Goal: Information Seeking & Learning: Learn about a topic

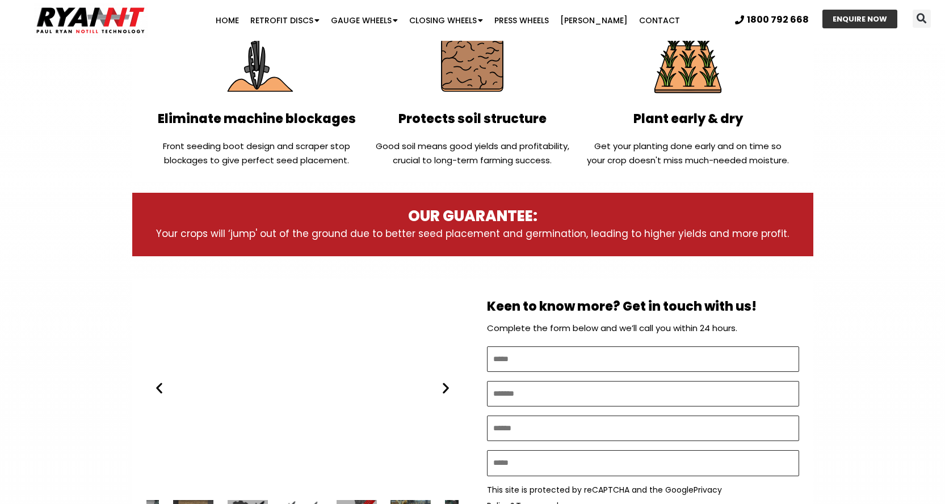
scroll to position [511, 0]
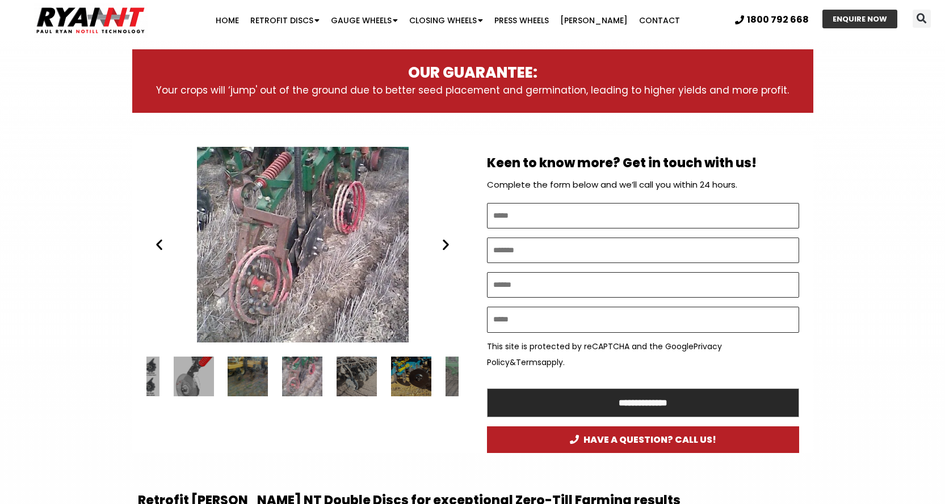
click at [306, 499] on h2 "Retrofit RYAN NT Double Discs for exceptional Zero-Till Farming results" at bounding box center [472, 501] width 669 height 16
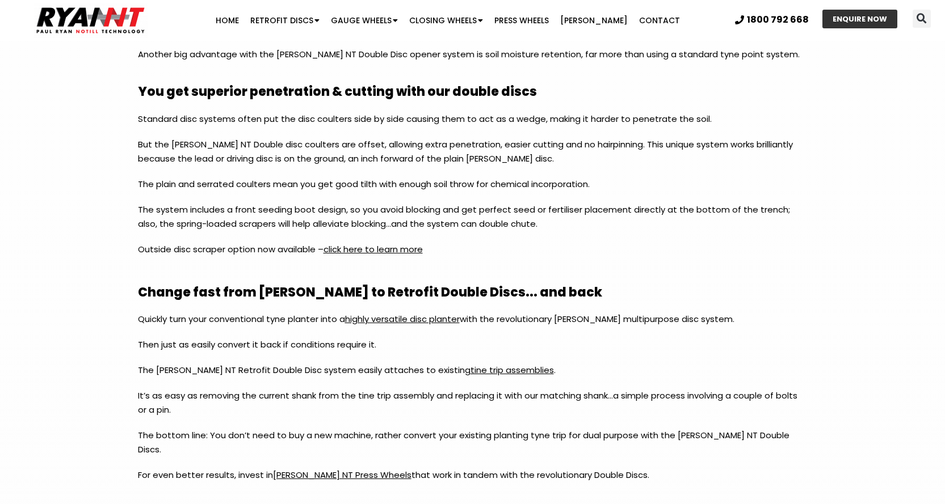
scroll to position [1112, 0]
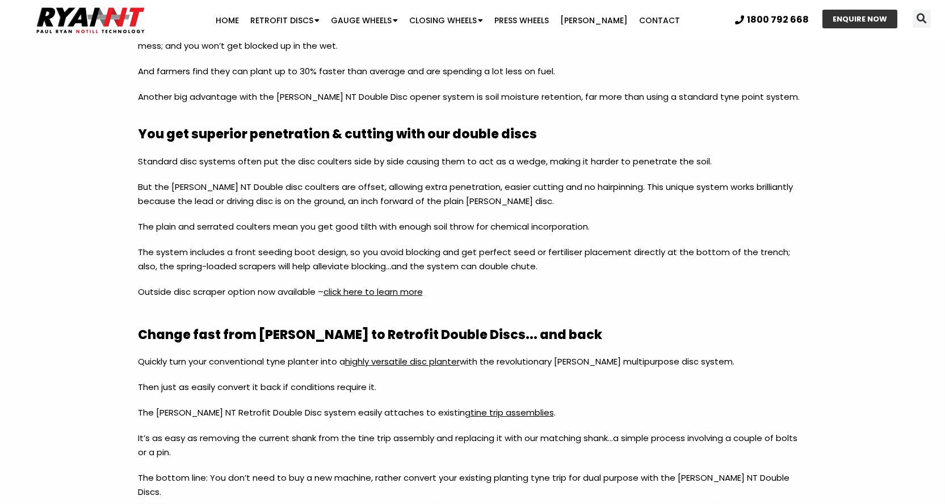
click at [356, 290] on link "click here to learn more" at bounding box center [372, 292] width 99 height 12
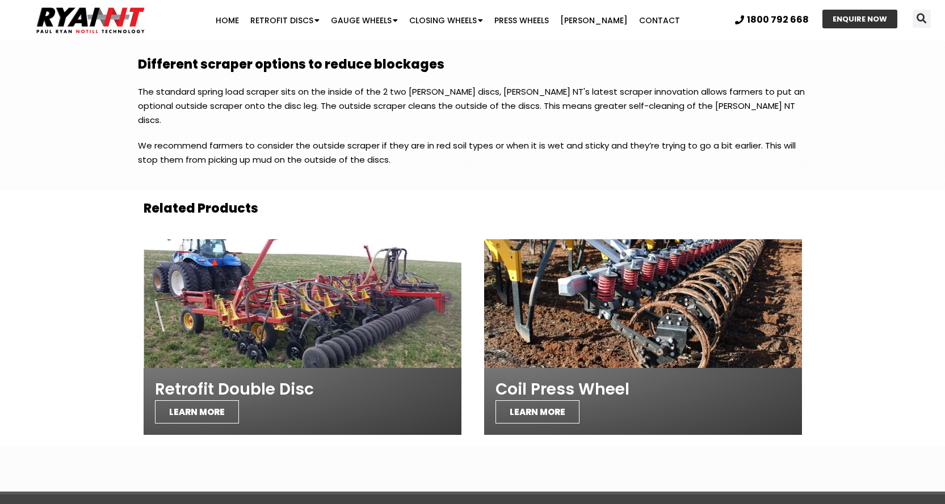
scroll to position [785, 0]
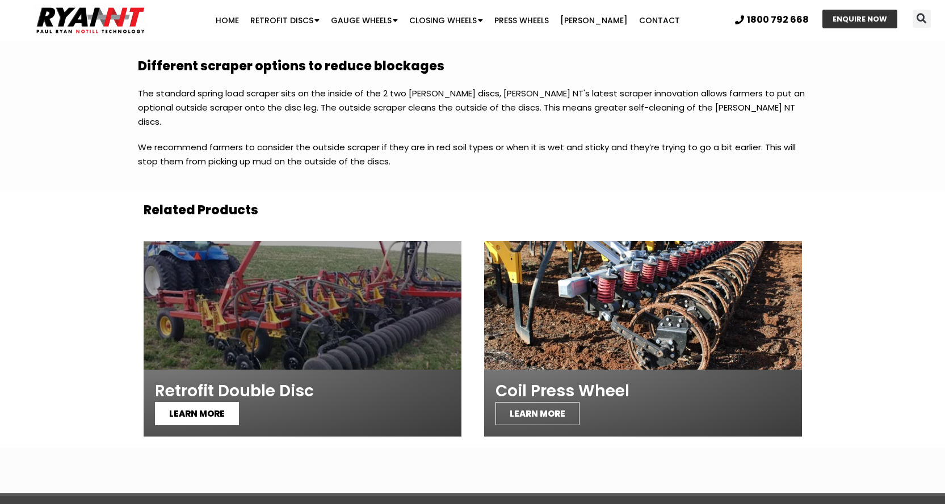
click at [189, 402] on span "LEARN MORE" at bounding box center [197, 413] width 84 height 23
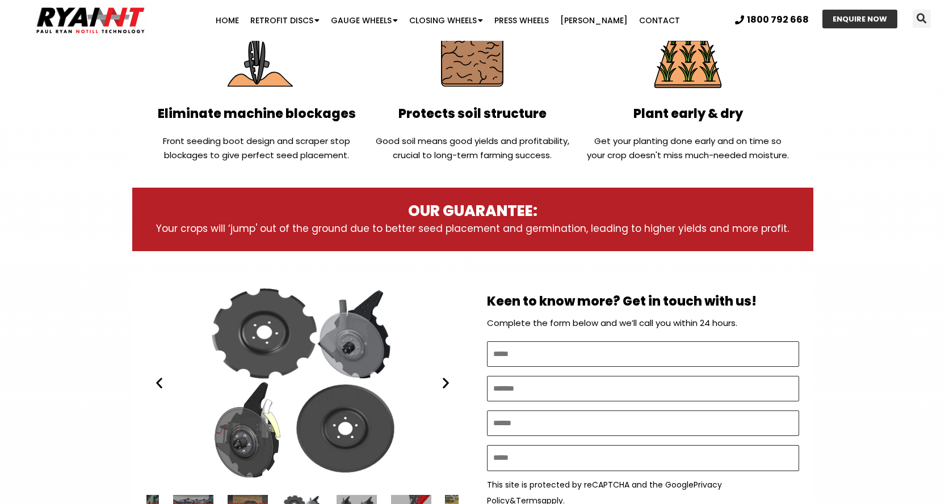
scroll to position [362, 0]
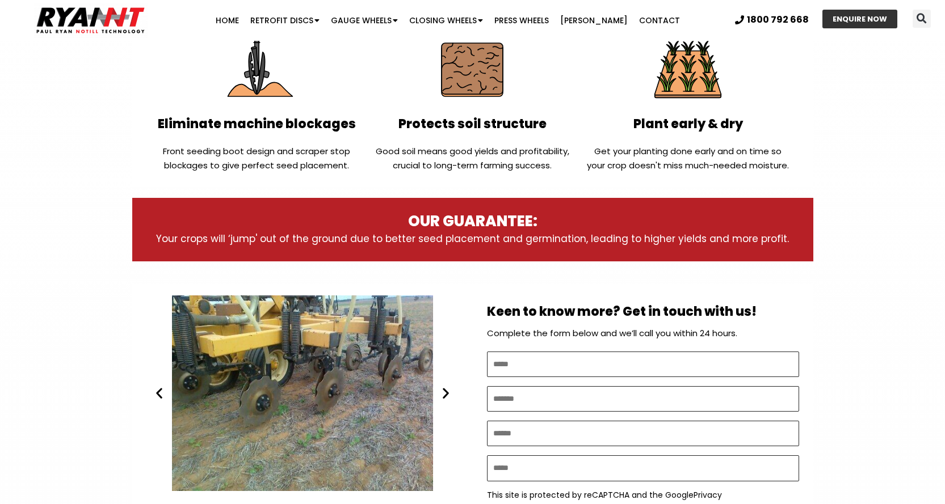
click at [442, 388] on icon "Next slide" at bounding box center [445, 393] width 14 height 14
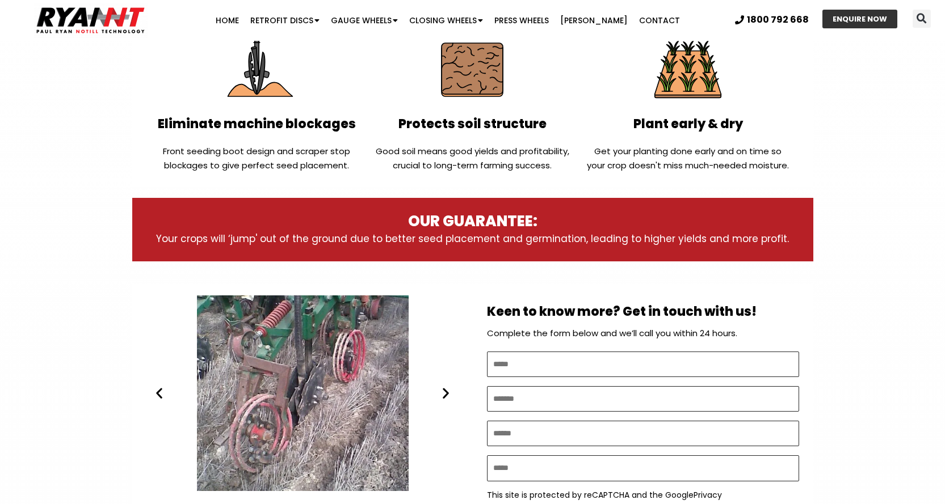
click at [444, 387] on icon "Next slide" at bounding box center [445, 393] width 14 height 14
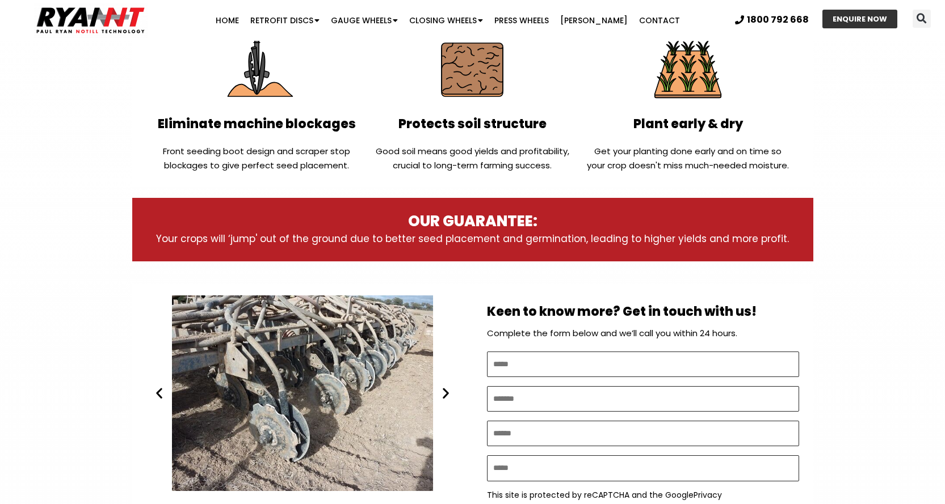
click at [442, 389] on icon "Next slide" at bounding box center [445, 393] width 14 height 14
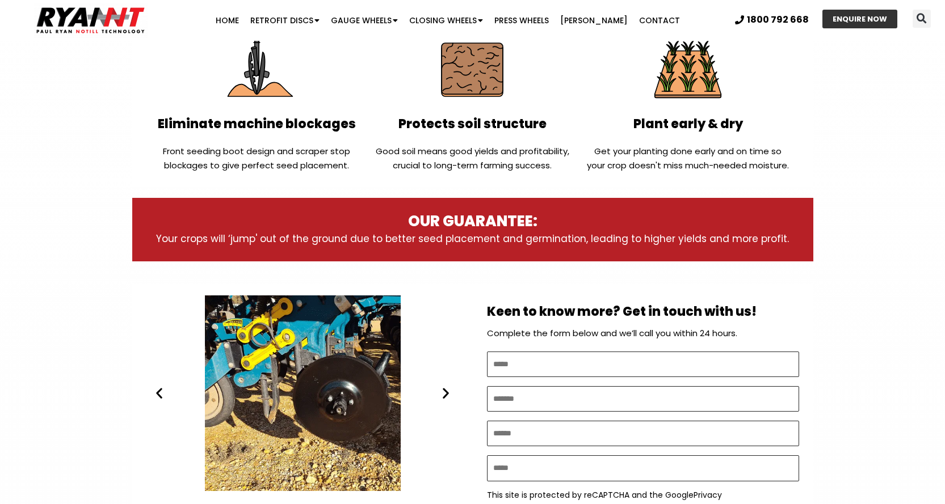
click at [442, 390] on icon "Next slide" at bounding box center [445, 393] width 14 height 14
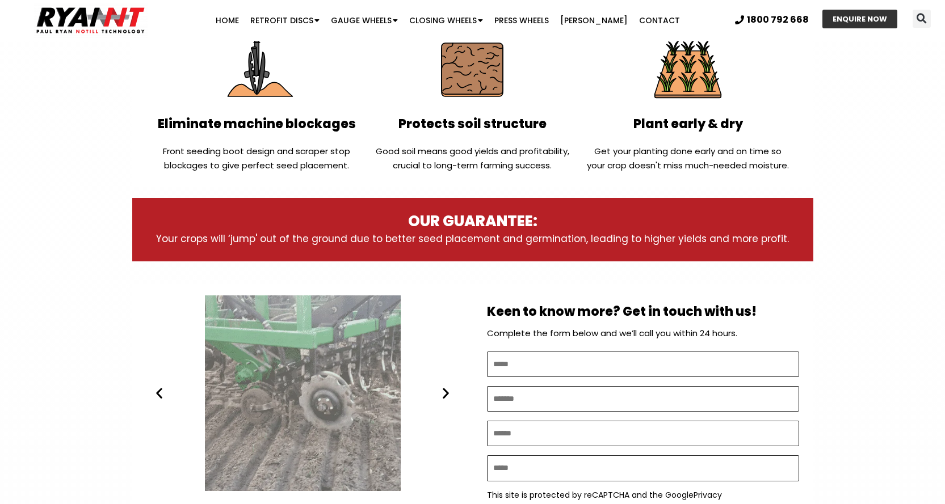
click at [442, 390] on icon "Next slide" at bounding box center [445, 393] width 14 height 14
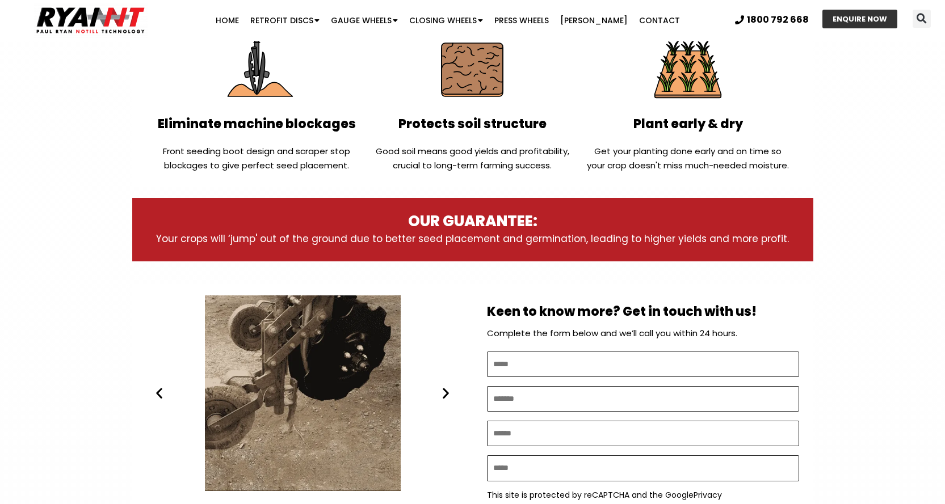
click at [442, 390] on icon "Next slide" at bounding box center [445, 393] width 14 height 14
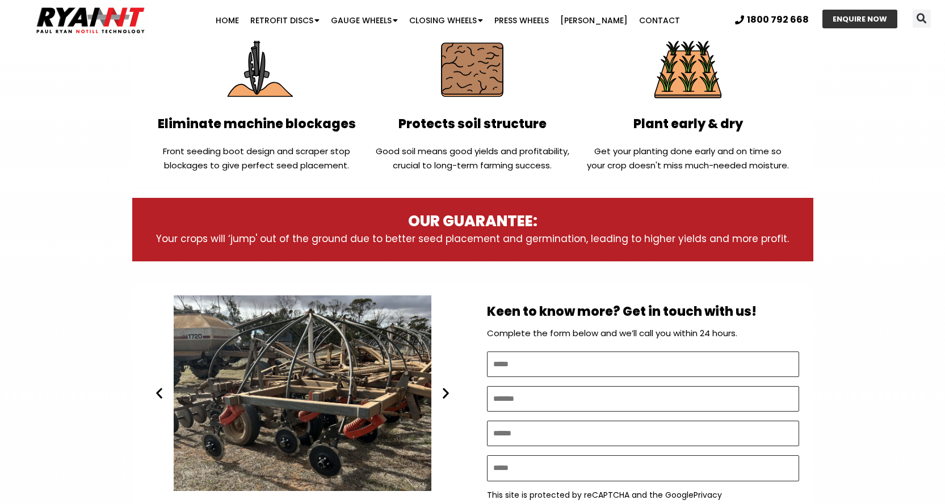
click at [442, 391] on icon "Next slide" at bounding box center [445, 393] width 14 height 14
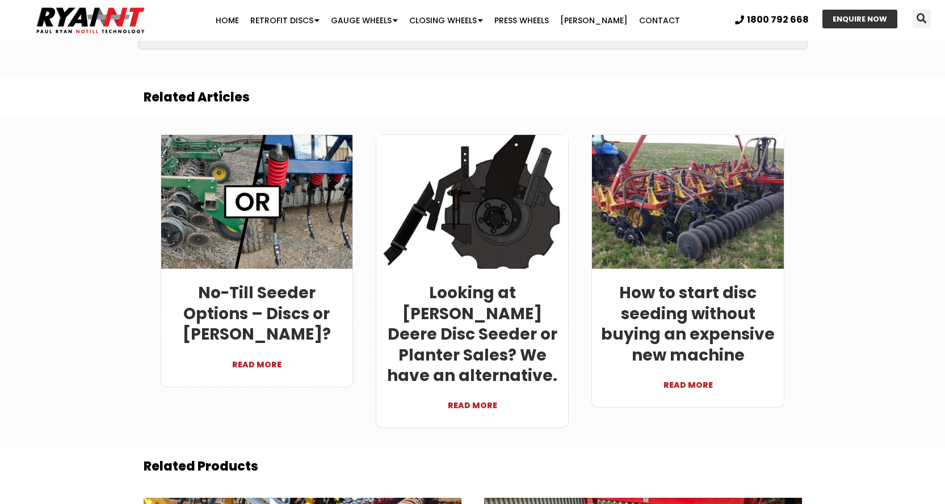
scroll to position [3484, 0]
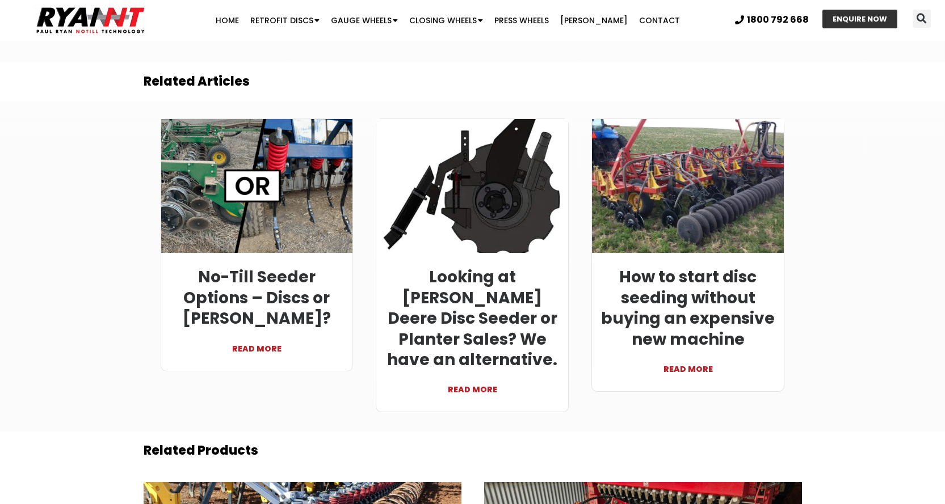
click at [247, 330] on link "READ MORE" at bounding box center [257, 343] width 175 height 27
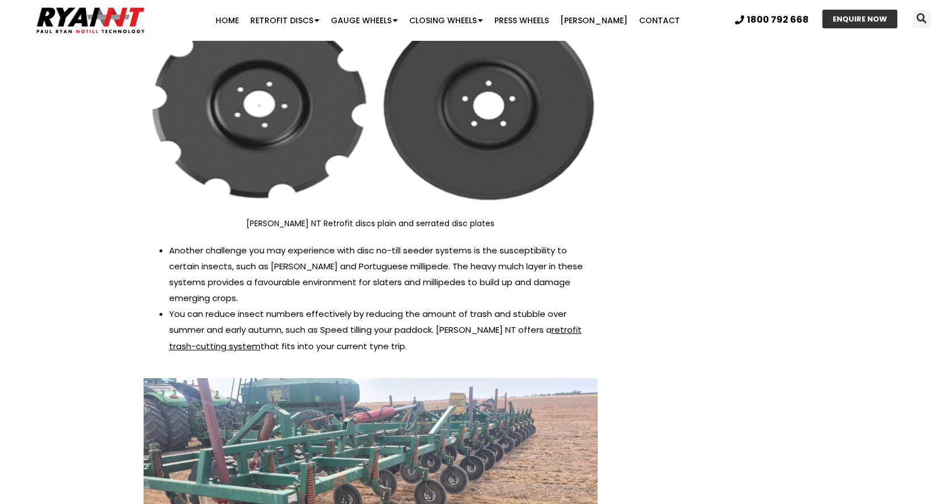
scroll to position [1544, 0]
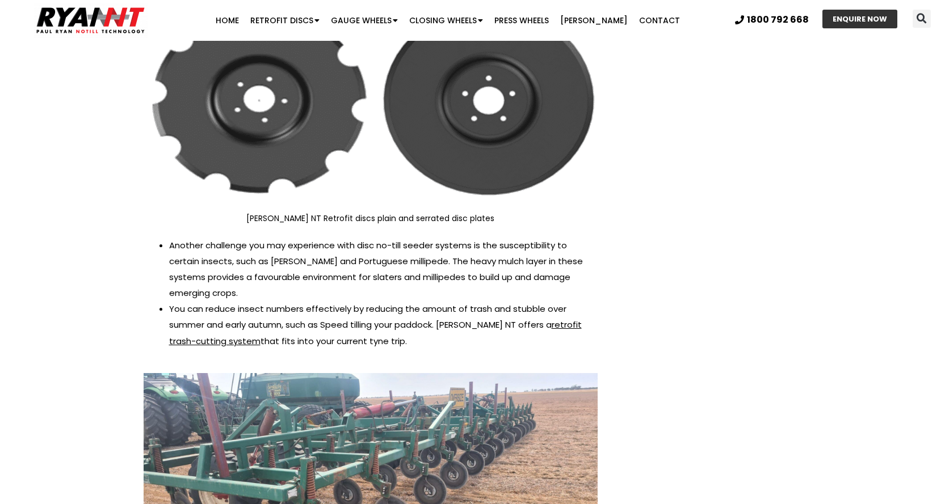
click at [526, 319] on span "retrofit trash-cutting system" at bounding box center [375, 333] width 412 height 28
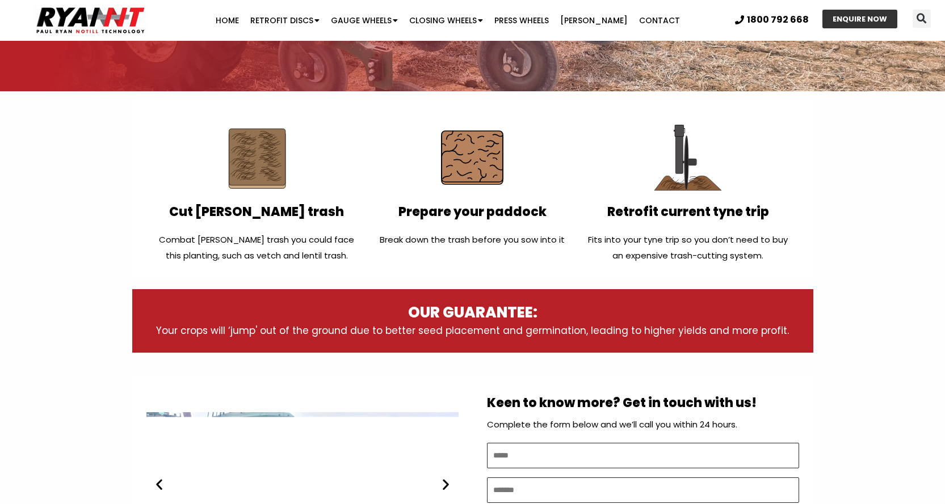
scroll to position [309, 0]
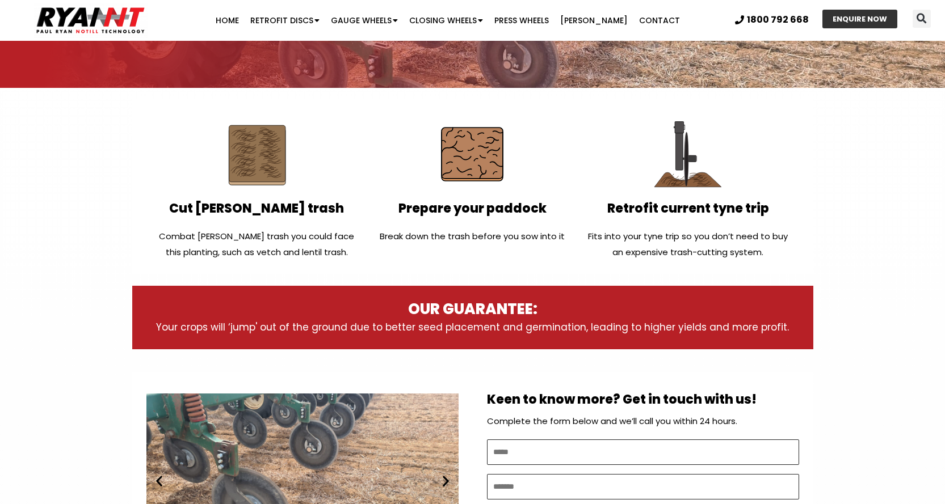
click at [465, 166] on img at bounding box center [472, 154] width 82 height 82
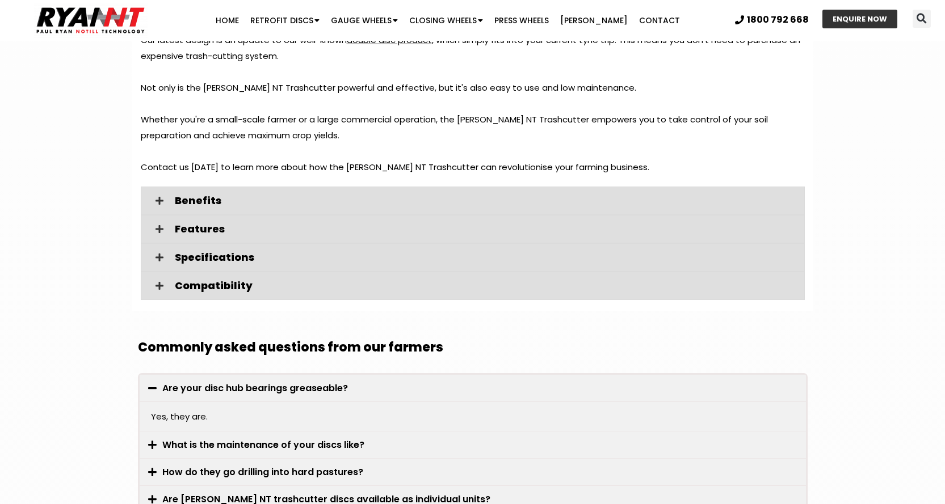
scroll to position [1336, 0]
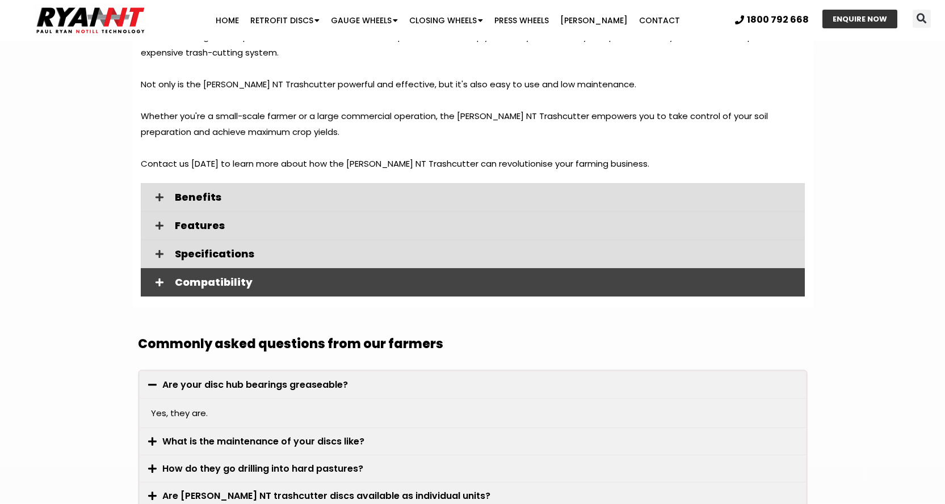
click at [206, 277] on span "Compatibility" at bounding box center [485, 282] width 621 height 10
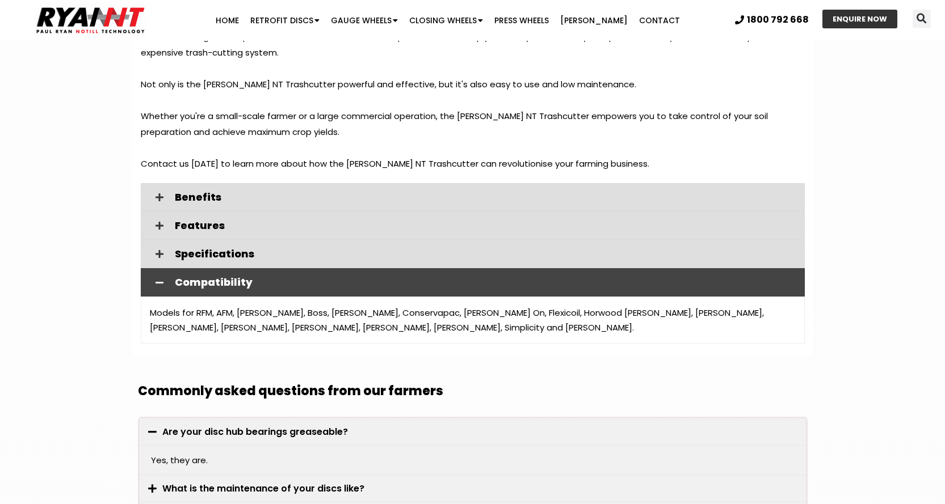
click at [156, 278] on icon at bounding box center [159, 282] width 8 height 9
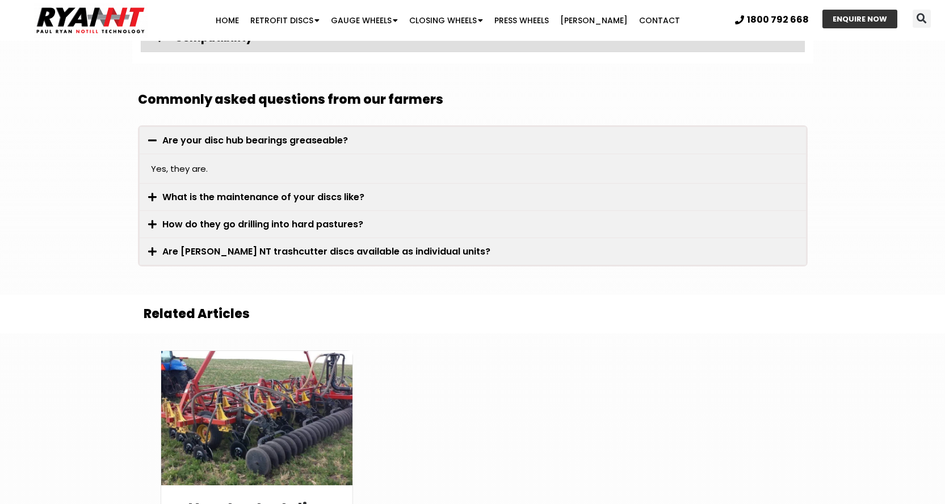
scroll to position [1587, 0]
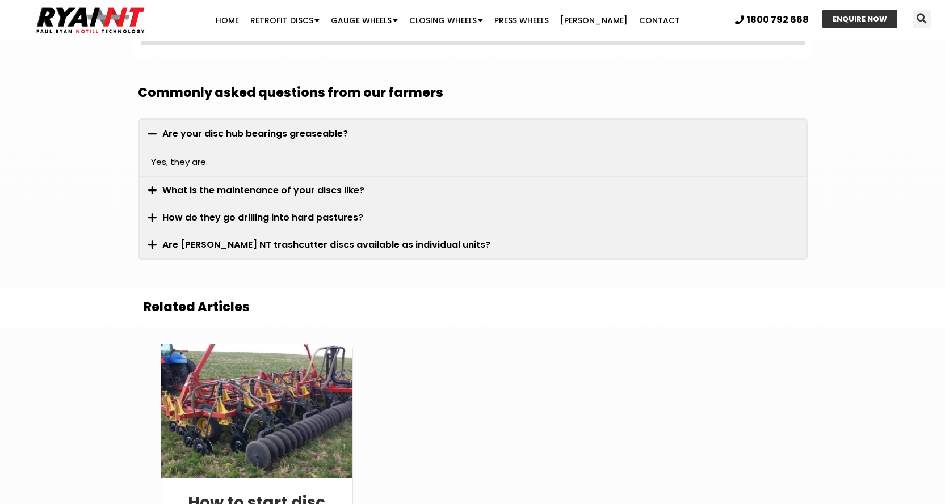
click at [253, 238] on link "Are [PERSON_NAME] NT trashcutter discs available as individual units?" at bounding box center [326, 244] width 328 height 13
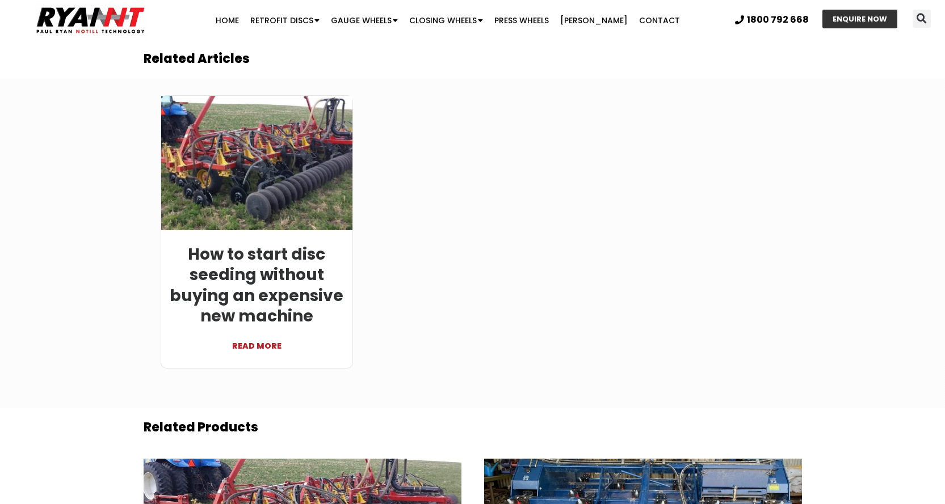
scroll to position [1856, 0]
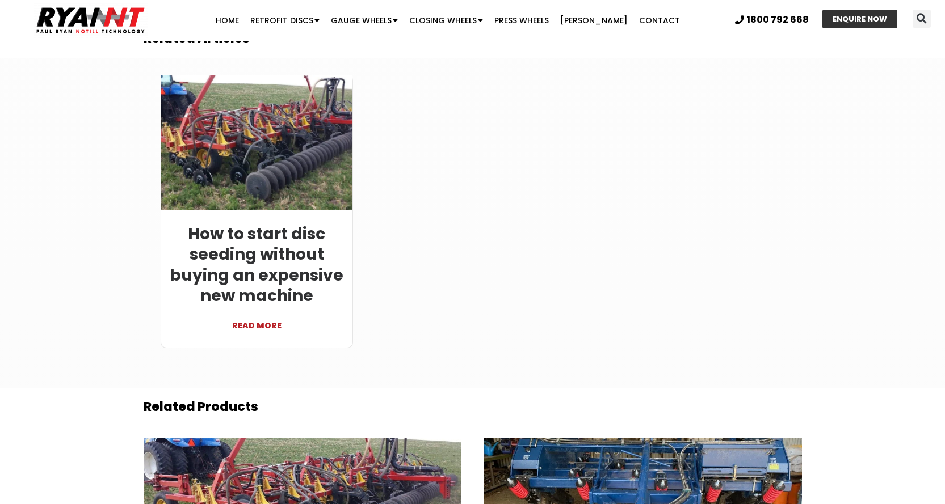
click at [250, 307] on link "READ MORE" at bounding box center [257, 319] width 175 height 27
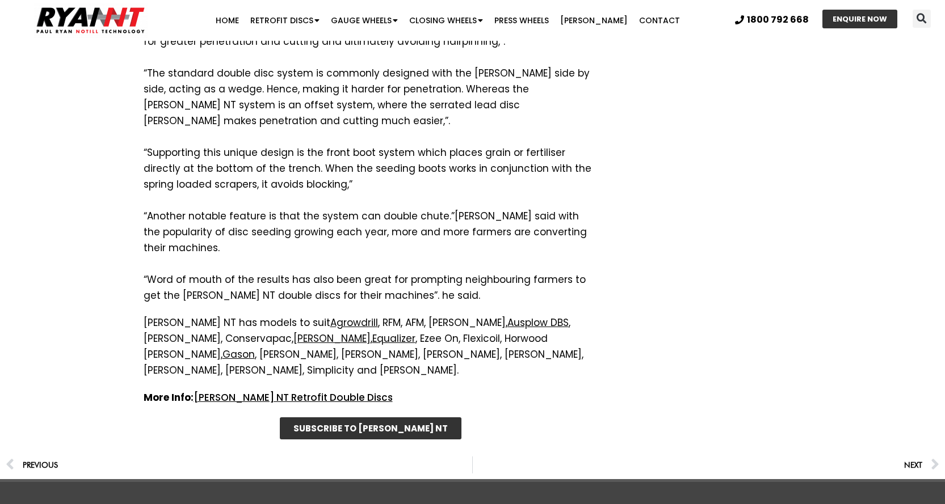
scroll to position [1734, 0]
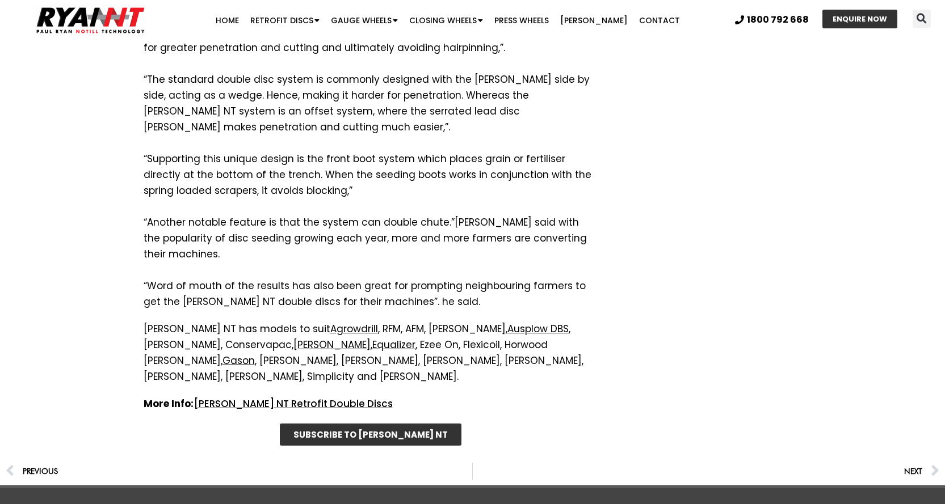
click at [268, 397] on link "[PERSON_NAME] NT Retrofit Double Discs" at bounding box center [292, 404] width 199 height 14
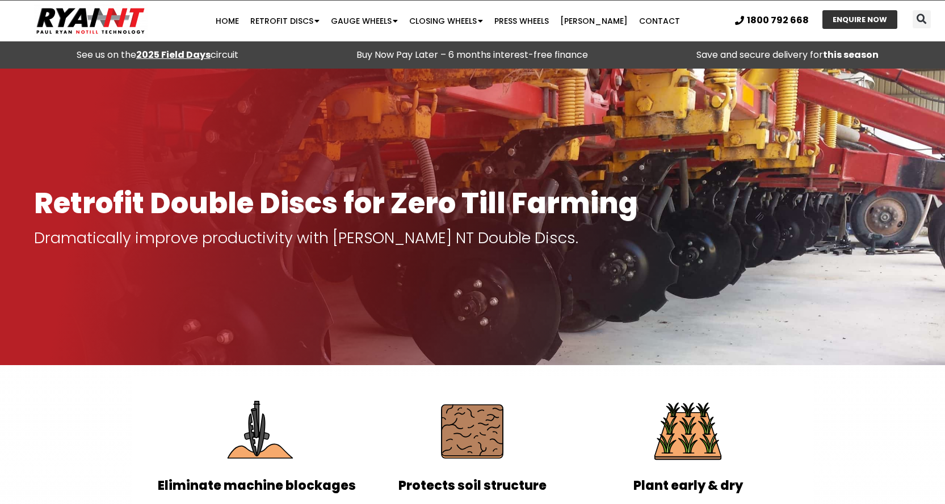
click at [165, 53] on strong "2025 Field Days" at bounding box center [173, 54] width 74 height 13
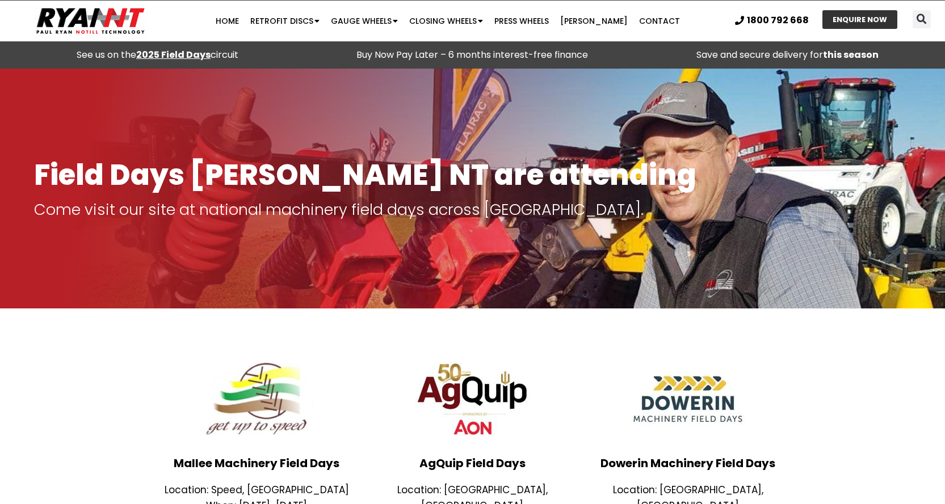
drag, startPoint x: 472, startPoint y: 98, endPoint x: 475, endPoint y: 107, distance: 9.0
click at [475, 107] on div at bounding box center [472, 189] width 945 height 240
click at [387, 55] on p "Buy Now Pay Later – 6 months interest-free finance" at bounding box center [472, 55] width 303 height 16
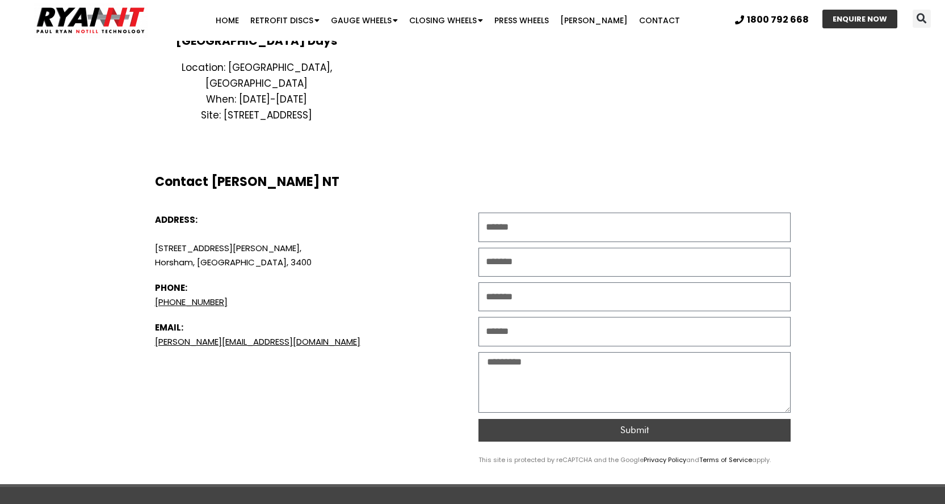
scroll to position [1073, 0]
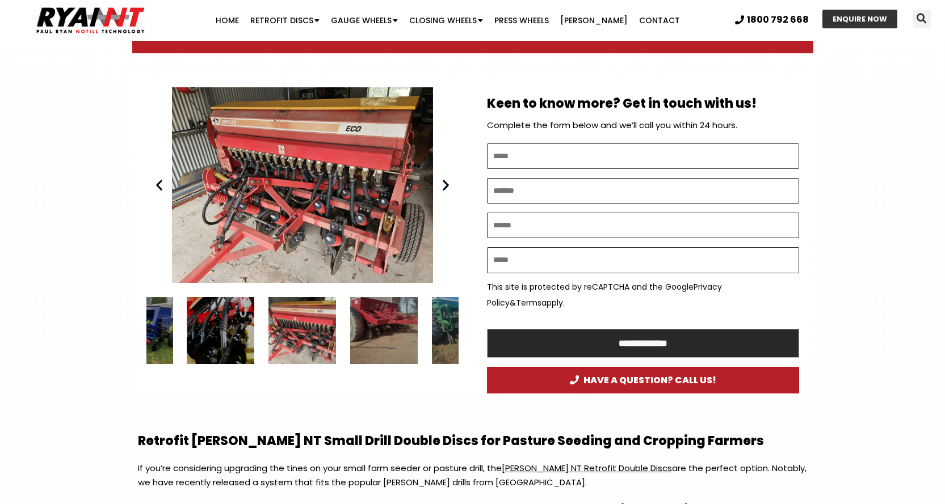
scroll to position [612, 0]
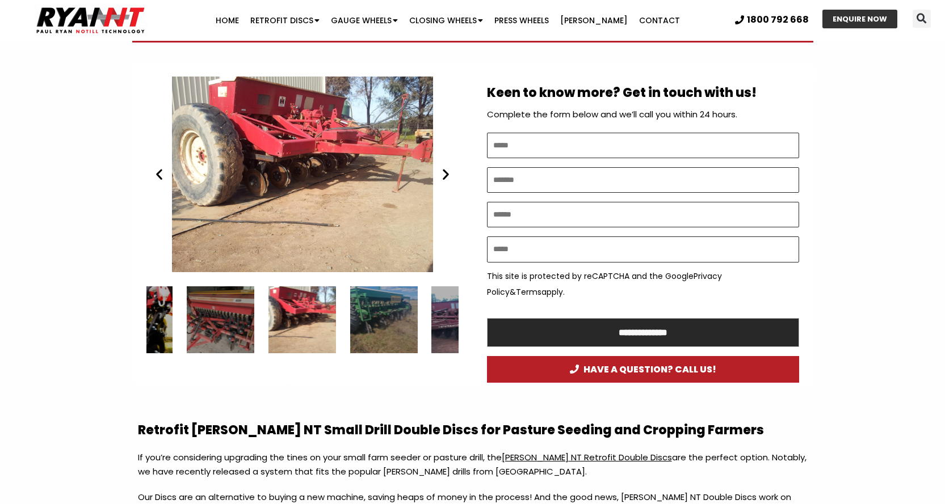
click at [446, 174] on icon "Next slide" at bounding box center [445, 174] width 14 height 14
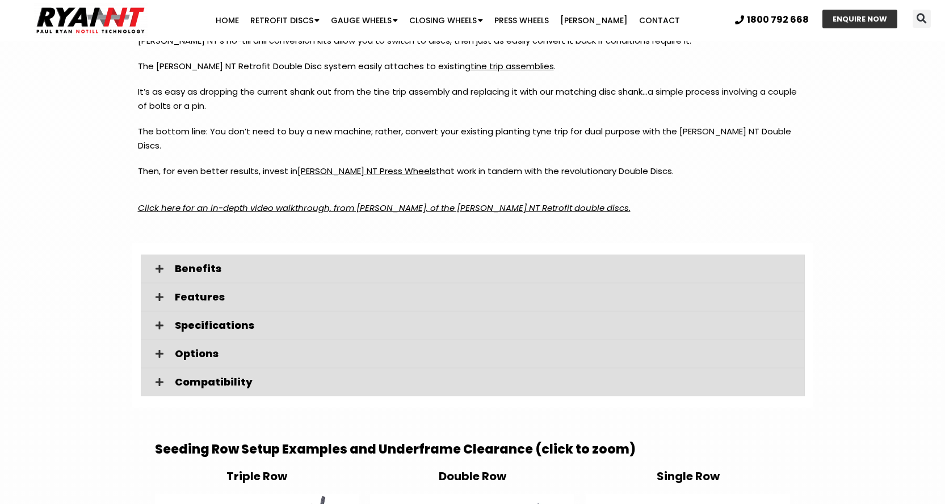
scroll to position [1665, 0]
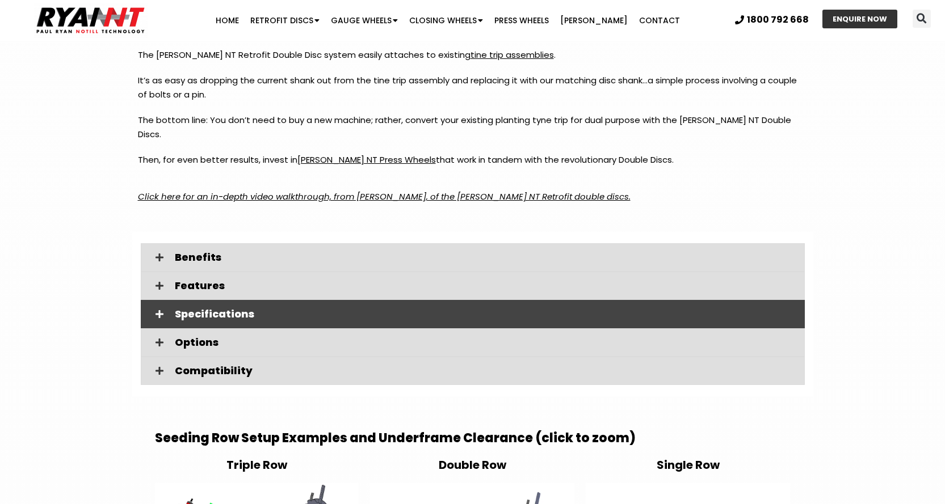
click at [184, 309] on span "Specifications" at bounding box center [485, 314] width 621 height 10
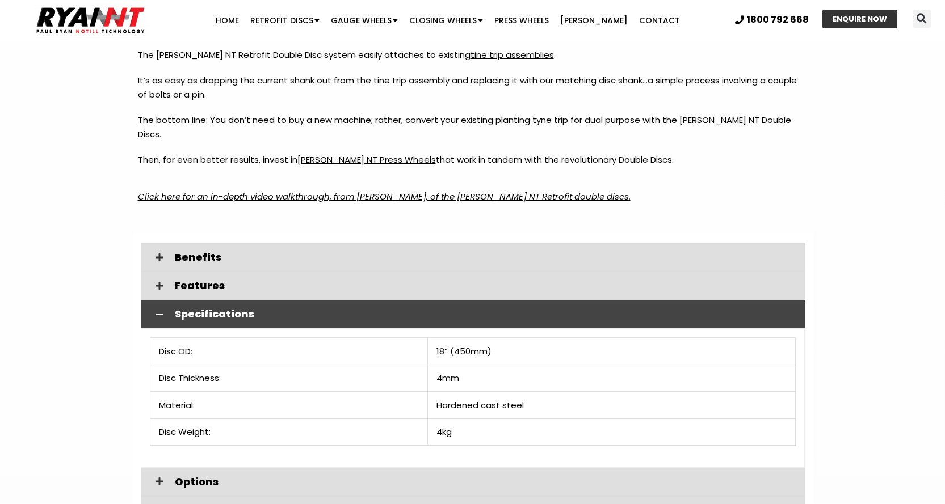
click at [161, 310] on icon at bounding box center [159, 314] width 8 height 9
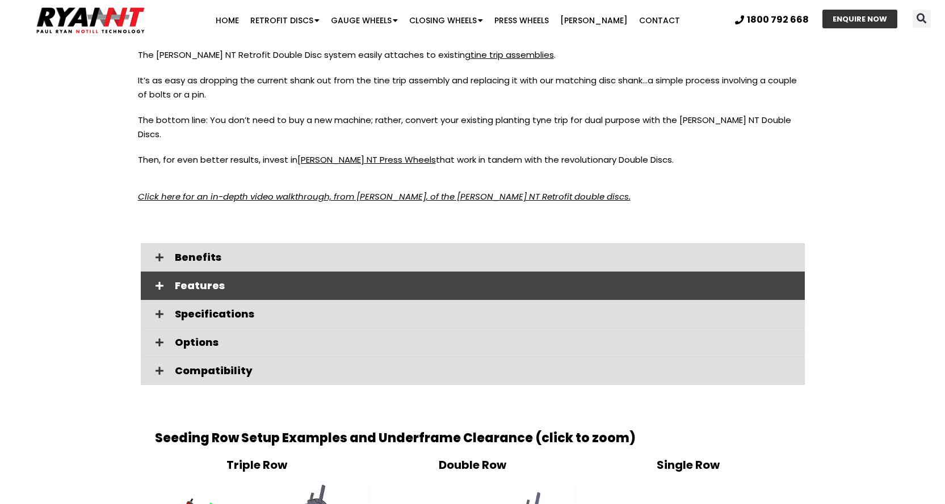
click at [158, 281] on icon at bounding box center [159, 285] width 8 height 9
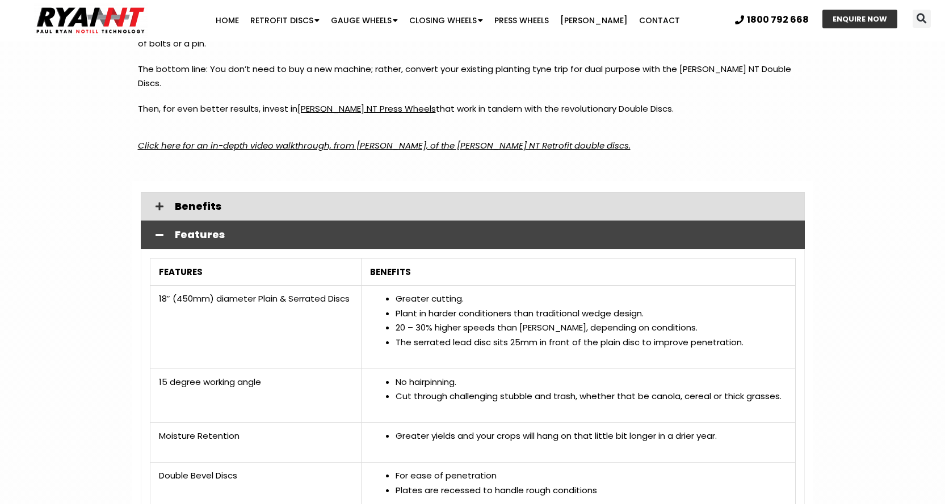
scroll to position [1704, 0]
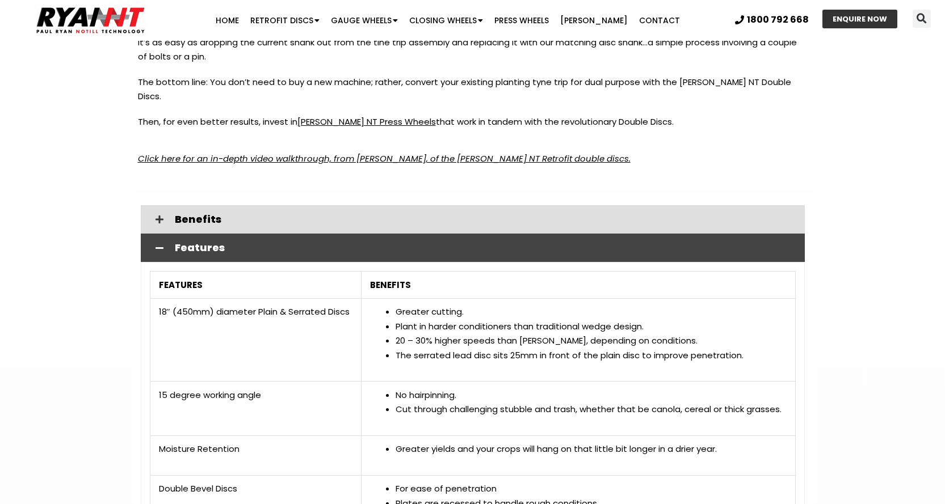
click at [159, 243] on icon at bounding box center [159, 247] width 8 height 9
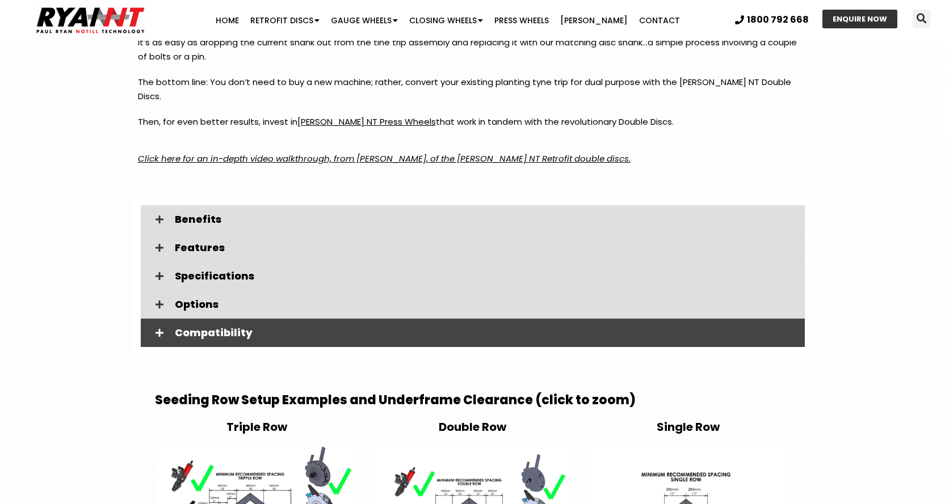
click at [158, 328] on icon at bounding box center [159, 332] width 8 height 9
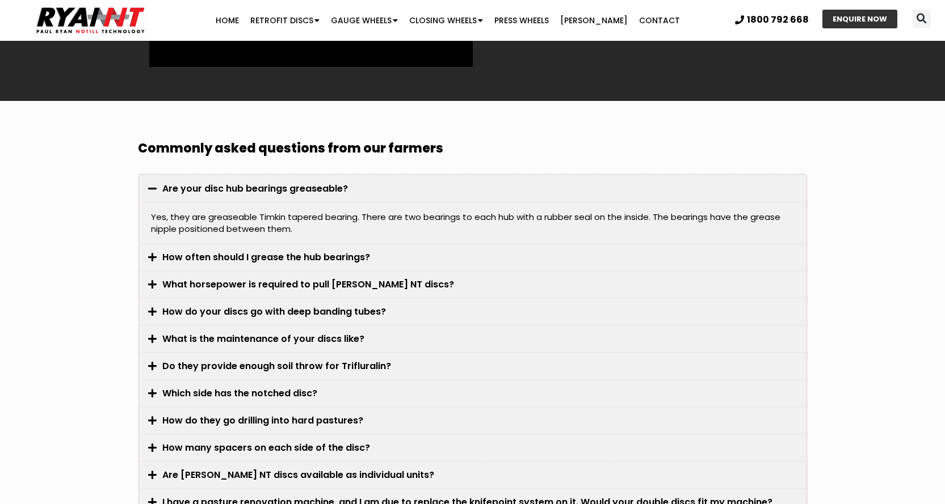
scroll to position [3226, 0]
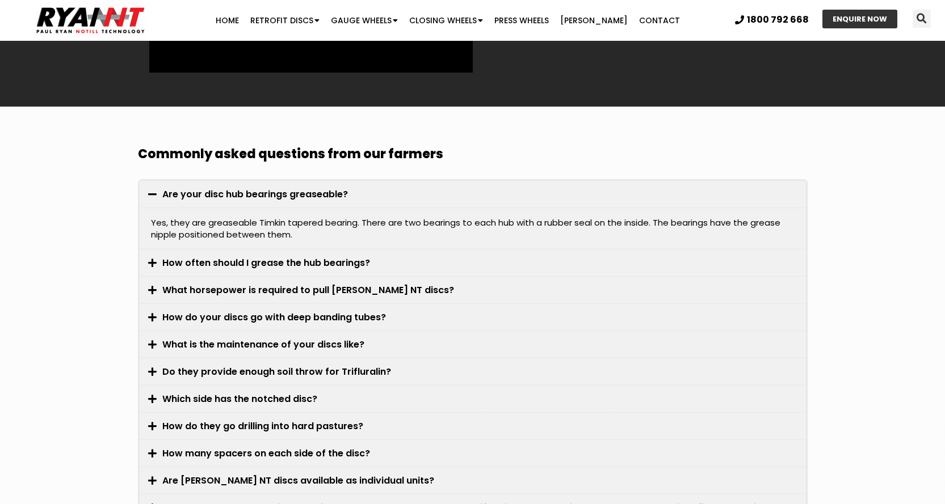
click at [151, 189] on icon at bounding box center [152, 194] width 9 height 10
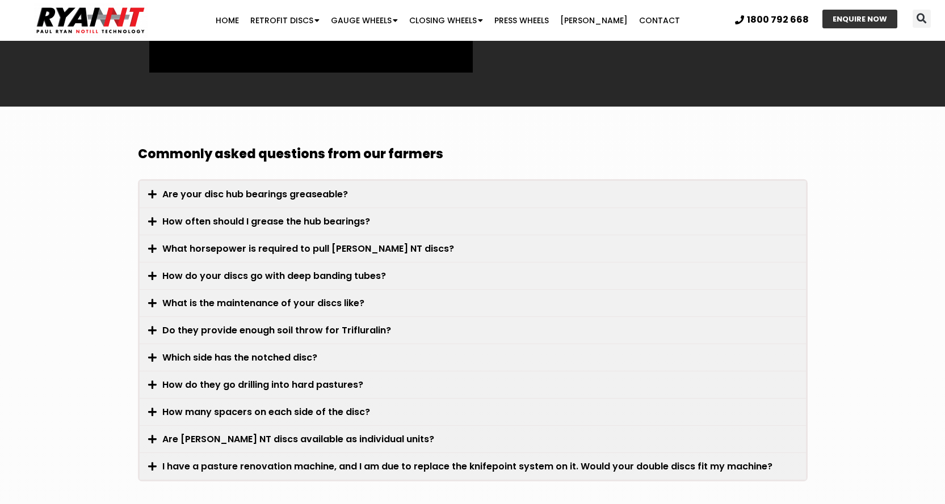
click at [150, 462] on icon at bounding box center [152, 467] width 9 height 10
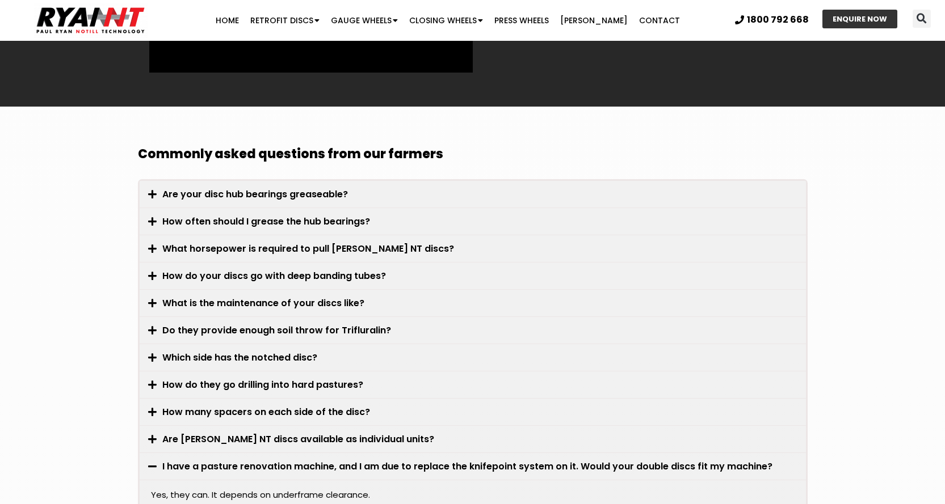
click at [152, 462] on icon at bounding box center [152, 467] width 9 height 10
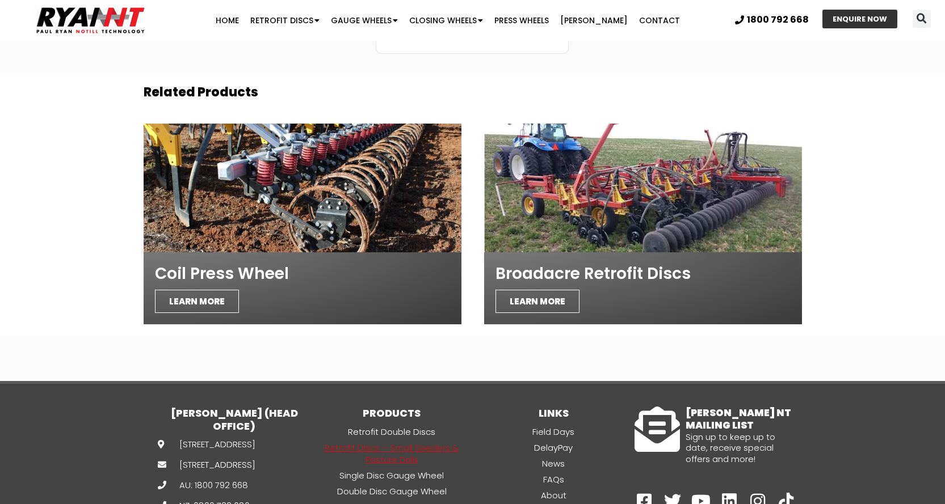
scroll to position [4026, 0]
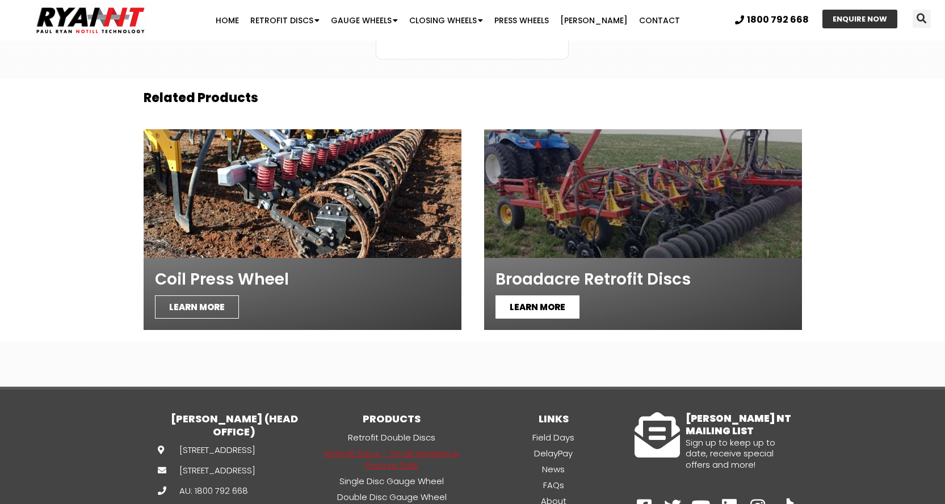
click at [524, 296] on span "LEARN MORE" at bounding box center [537, 307] width 84 height 23
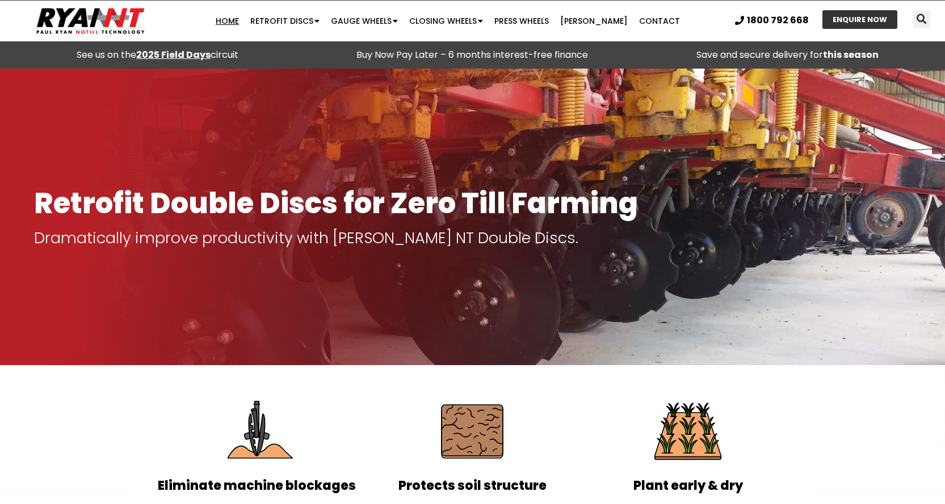
click at [239, 16] on link "Home" at bounding box center [227, 21] width 35 height 23
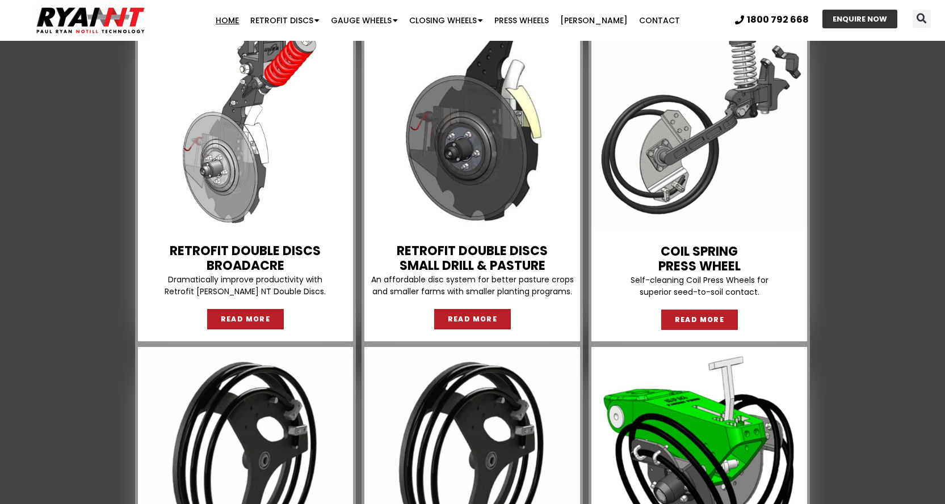
scroll to position [1011, 0]
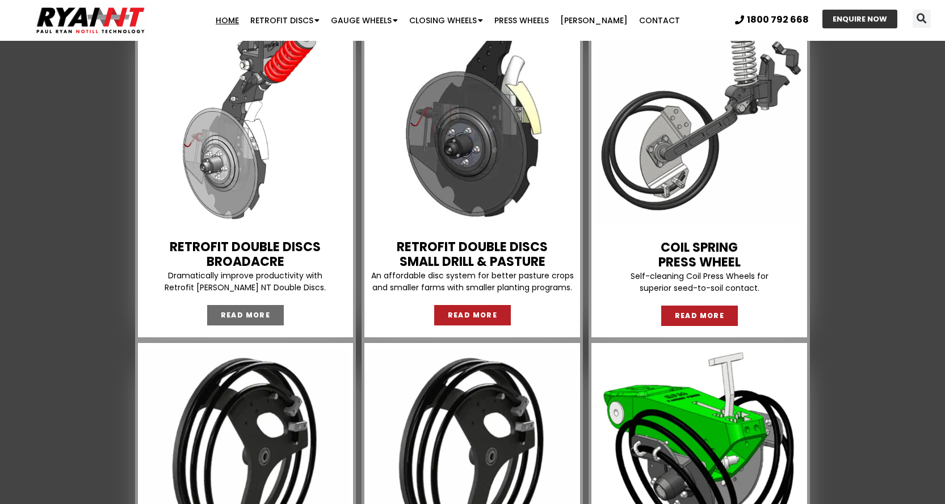
click at [236, 312] on span "READ MORE" at bounding box center [246, 315] width 50 height 7
